Goal: Information Seeking & Learning: Learn about a topic

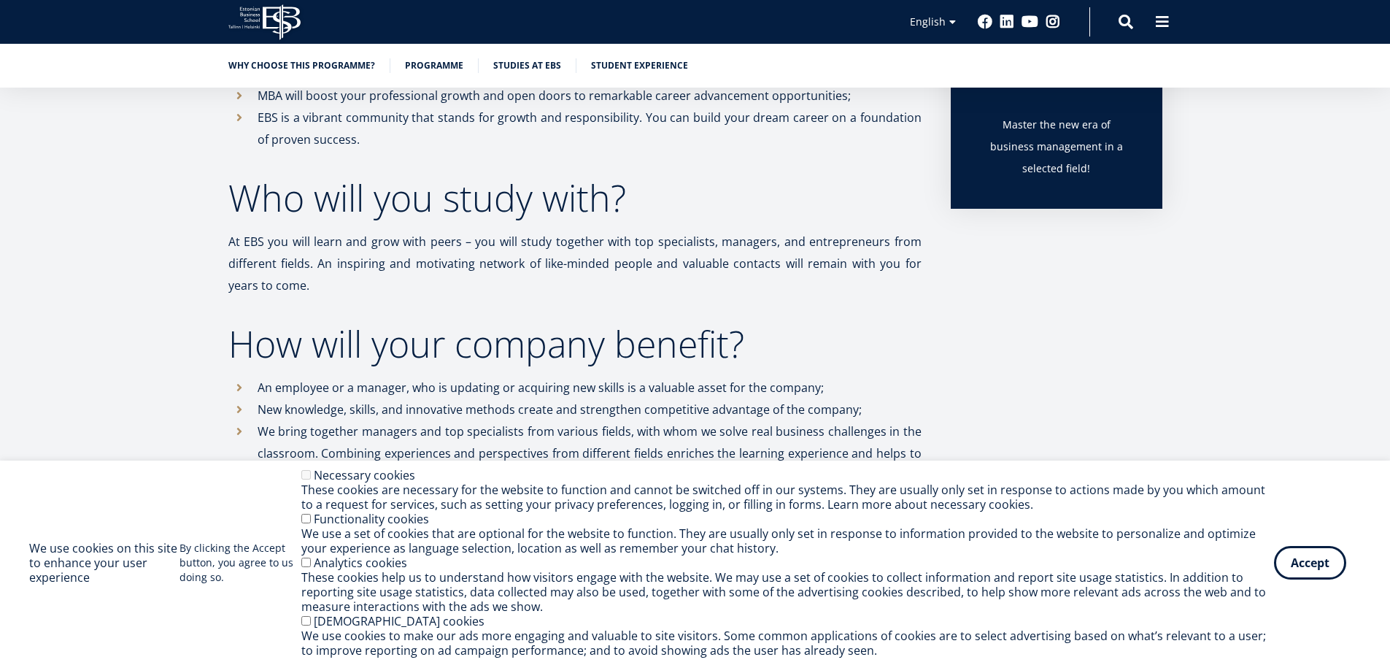
scroll to position [1094, 0]
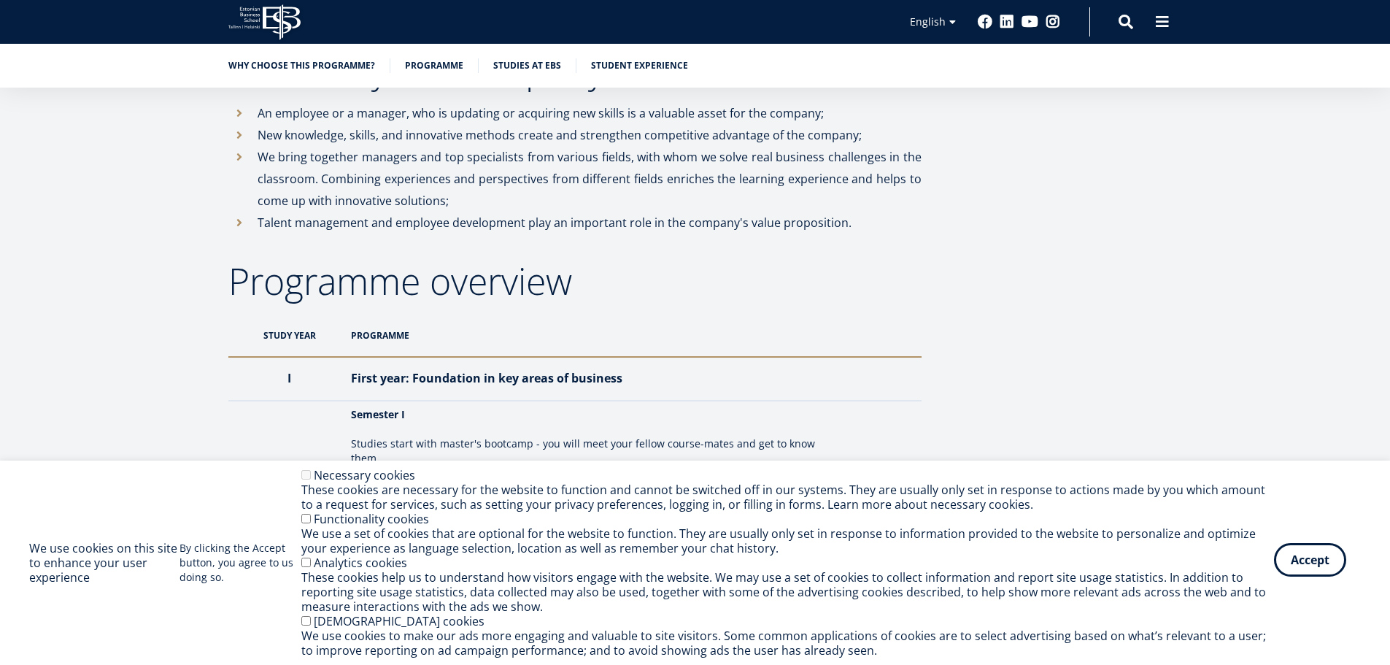
click at [1310, 554] on button "Accept" at bounding box center [1310, 560] width 72 height 34
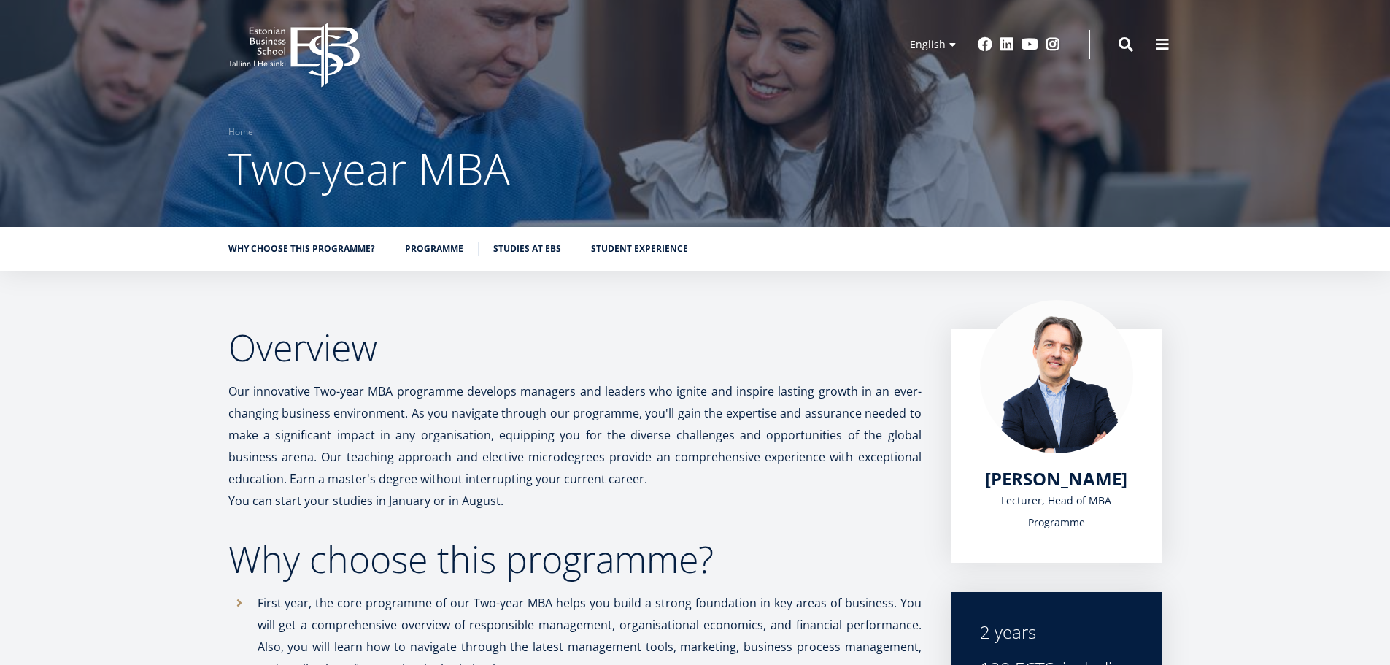
scroll to position [0, 0]
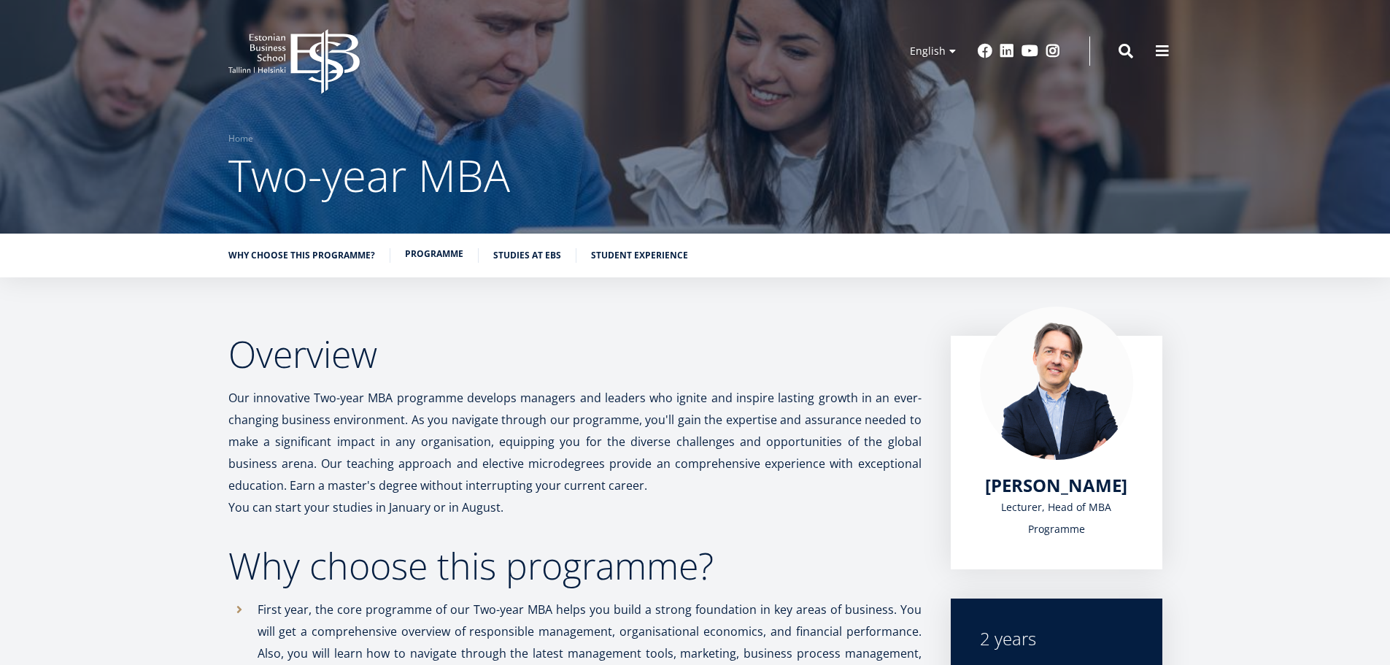
click at [424, 258] on link "Programme" at bounding box center [434, 254] width 58 height 15
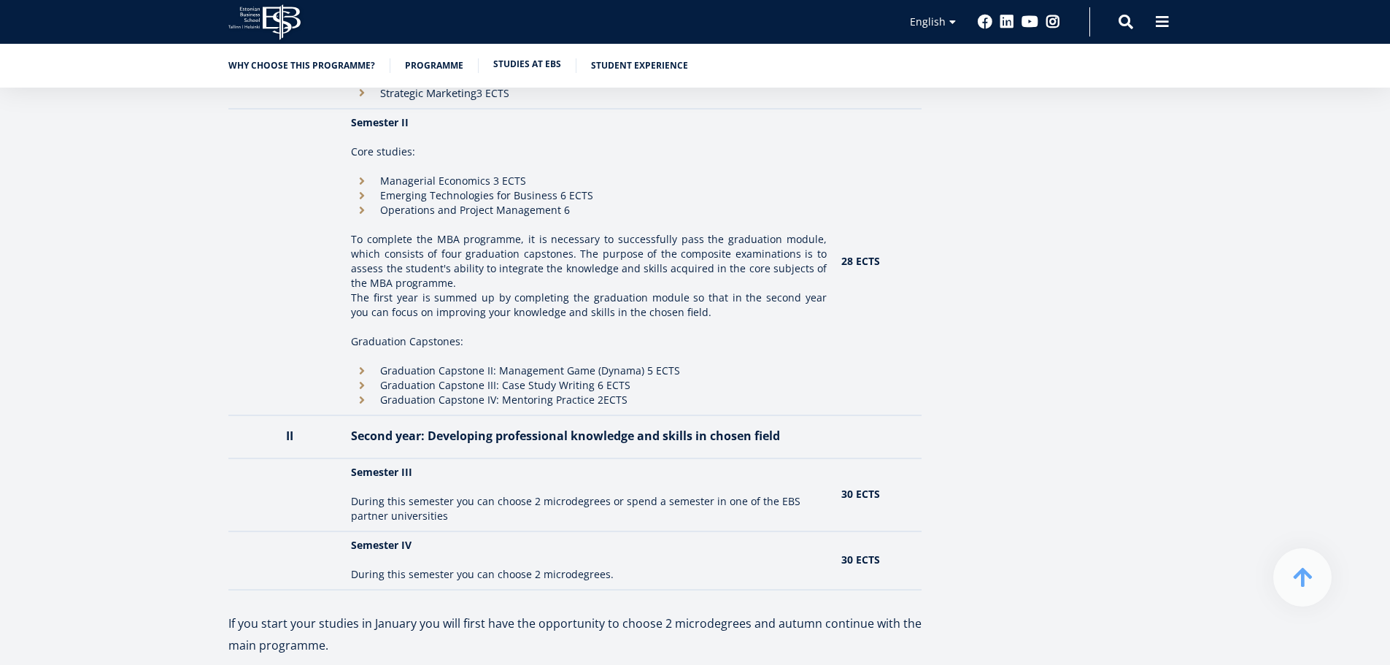
click at [537, 59] on link "Studies at EBS" at bounding box center [527, 64] width 68 height 15
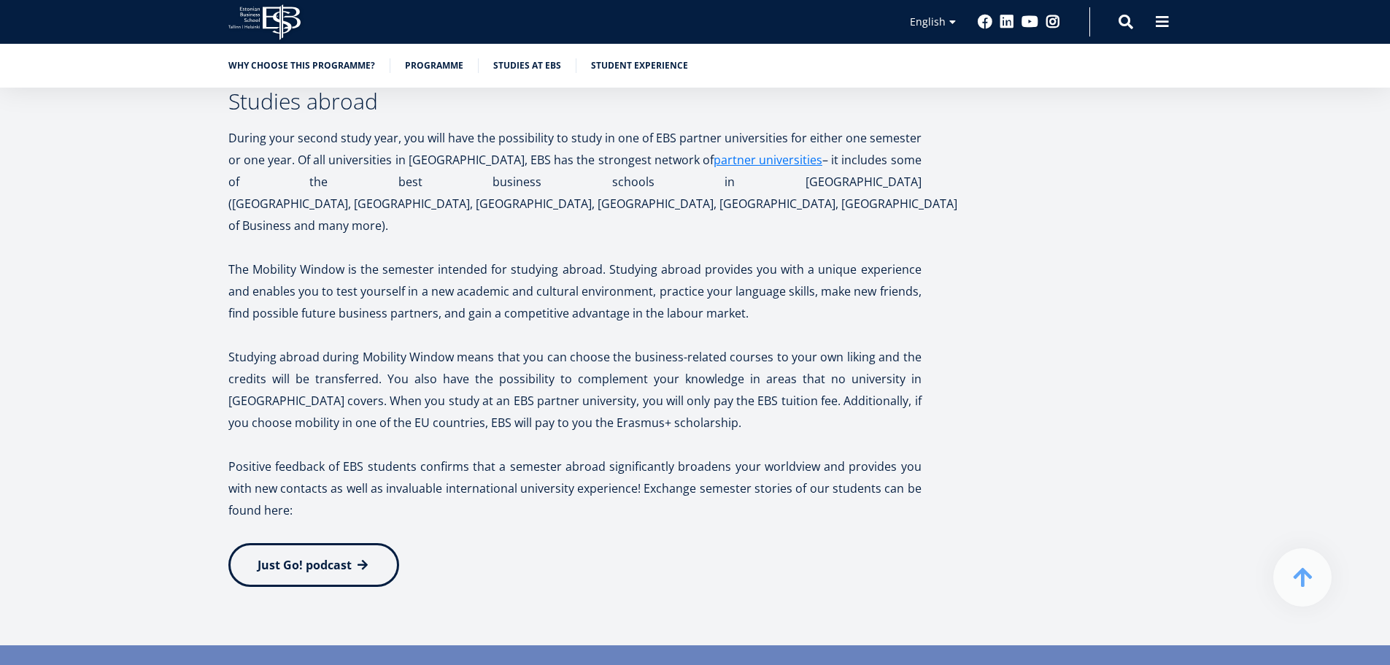
scroll to position [2875, 0]
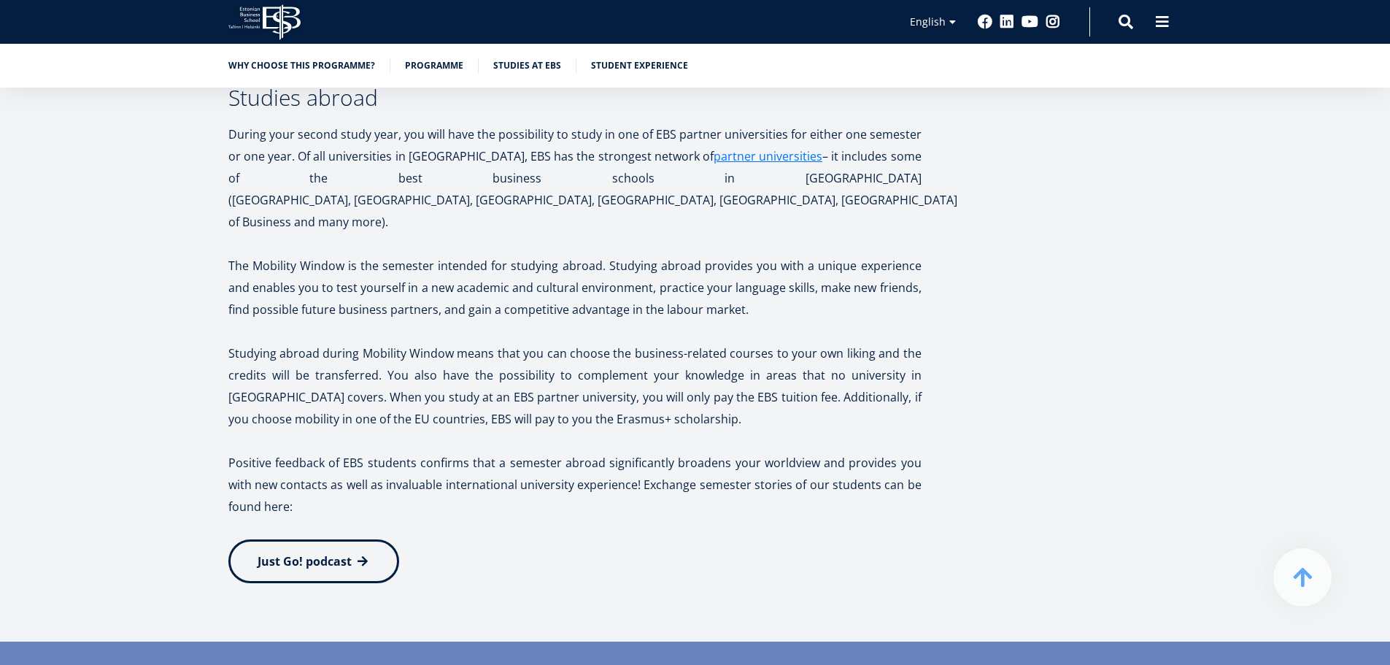
click at [637, 55] on div "Why choose this programme? Programme Studies at EBS Student experience" at bounding box center [695, 66] width 1390 height 44
click at [633, 61] on link "Student experience" at bounding box center [639, 64] width 97 height 15
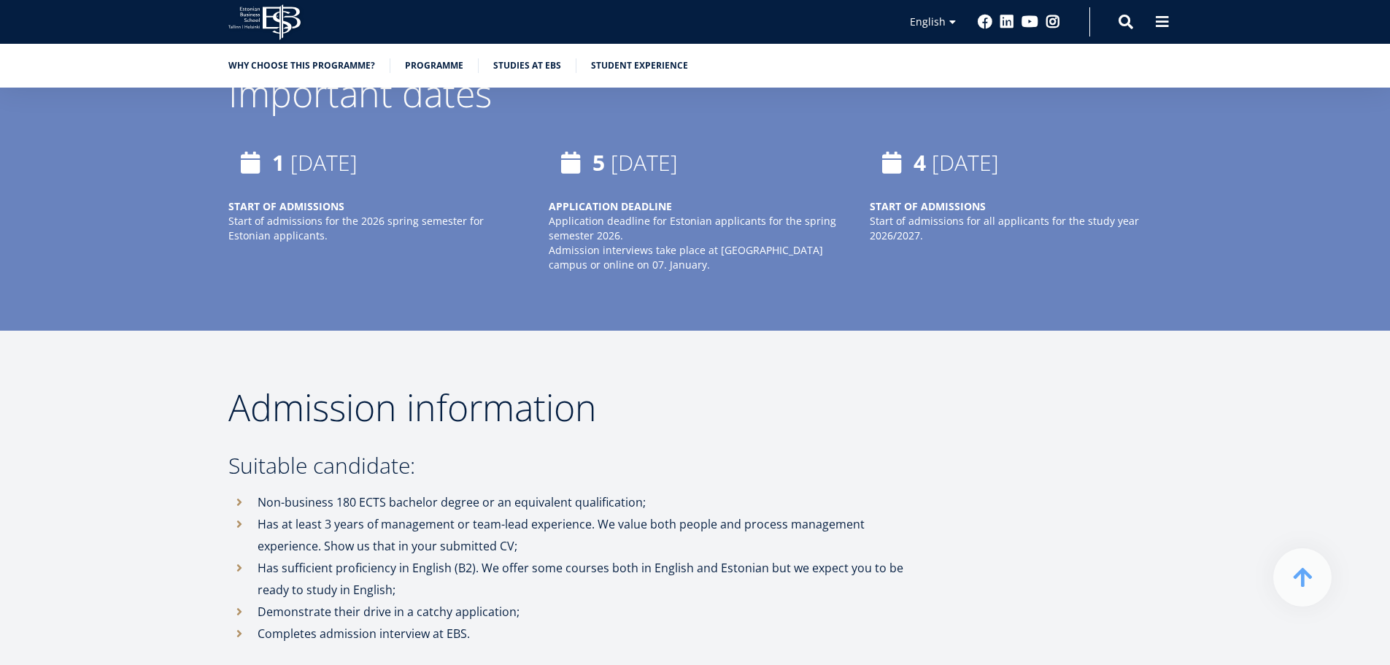
scroll to position [3741, 0]
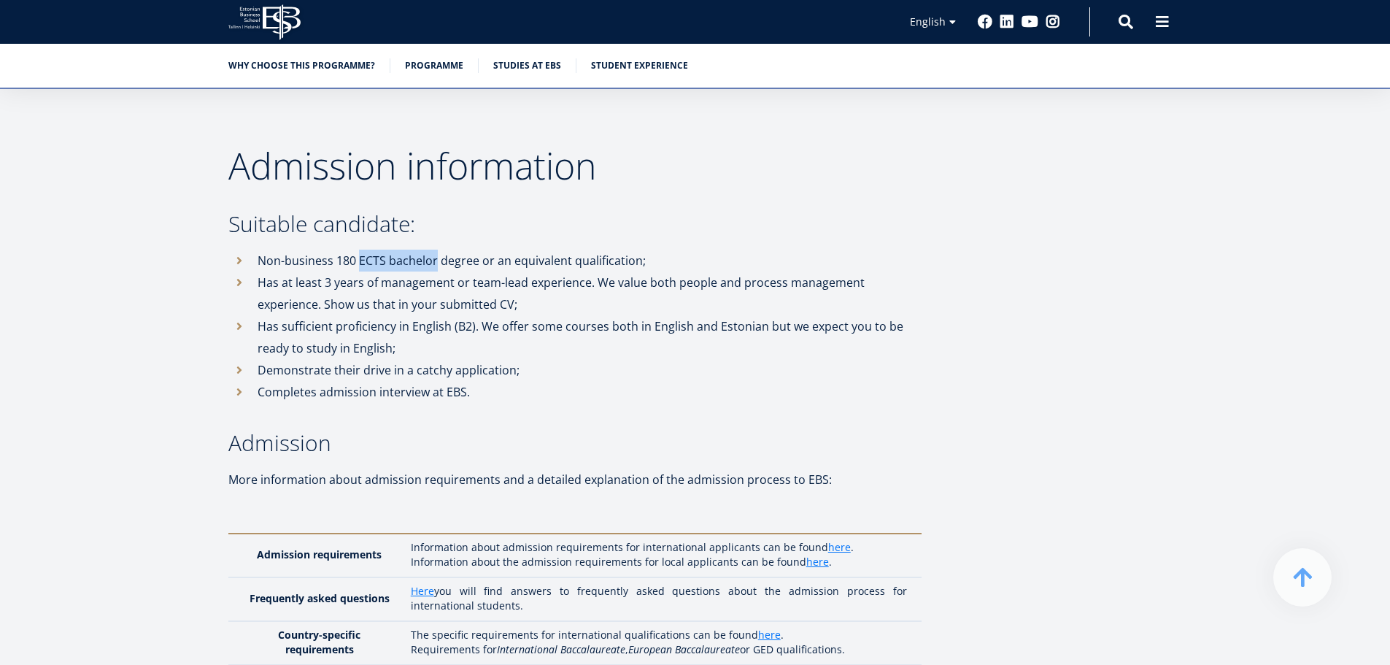
drag, startPoint x: 358, startPoint y: 214, endPoint x: 410, endPoint y: 213, distance: 51.8
click at [430, 250] on p "Non-business 180 ECTS bachelor degree or an equivalent qualification;" at bounding box center [590, 261] width 664 height 22
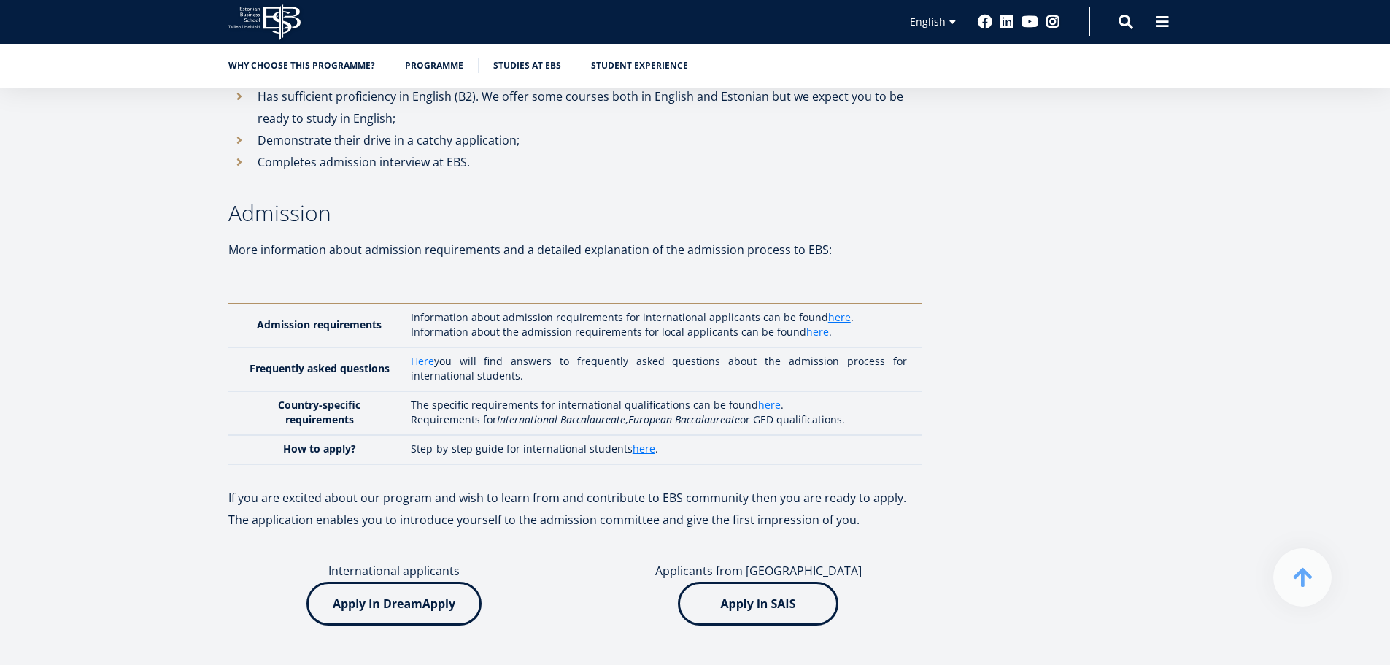
scroll to position [4106, 0]
